Goal: Task Accomplishment & Management: Manage account settings

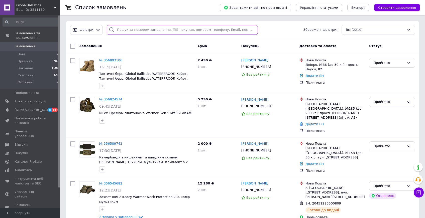
click at [229, 30] on input "search" at bounding box center [182, 30] width 151 height 10
paste input "Комашко"
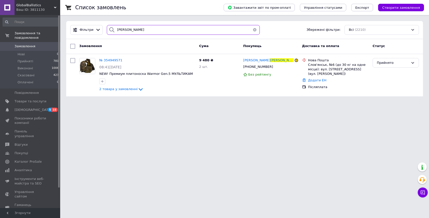
type input "Комашко"
drag, startPoint x: 0, startPoint y: 0, endPoint x: 139, endPoint y: 89, distance: 165.5
click at [139, 89] on icon at bounding box center [141, 90] width 6 height 6
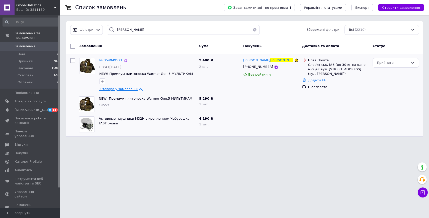
click at [24, 48] on span "Замовлення" at bounding box center [25, 46] width 21 height 5
